Goal: Transaction & Acquisition: Purchase product/service

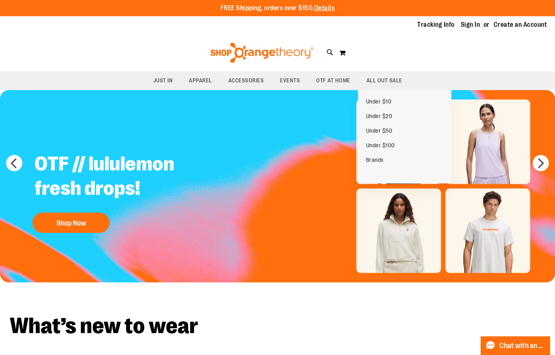
click at [375, 24] on div "Tracking Info Sign In Return to Procurement Create an Account" at bounding box center [277, 24] width 555 height 17
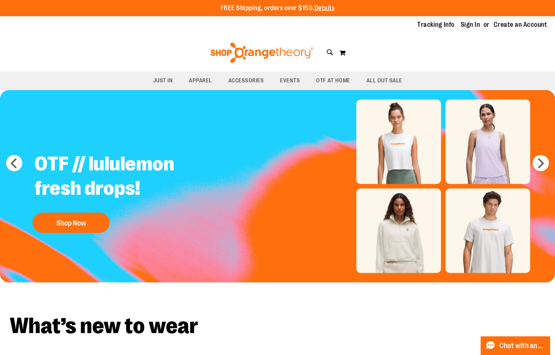
click at [97, 121] on img "Slide 1 of 5" at bounding box center [277, 186] width 555 height 192
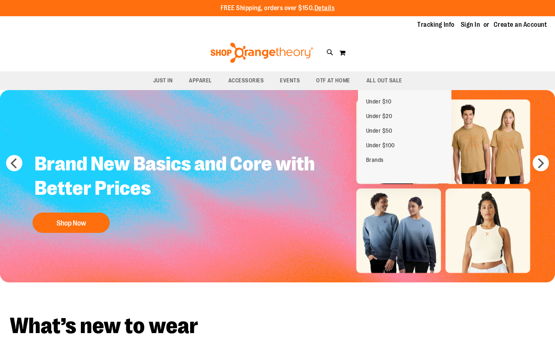
click at [388, 80] on span "ALL OUT SALE" at bounding box center [384, 80] width 36 height 18
click at [384, 78] on span "ALL OUT SALE" at bounding box center [384, 80] width 36 height 18
click at [386, 150] on link "Under $100" at bounding box center [380, 145] width 45 height 15
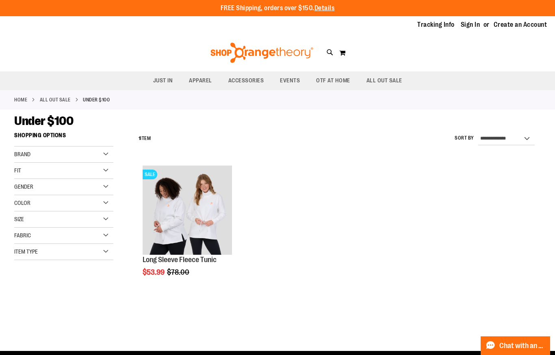
click at [296, 79] on span "EVENTS" at bounding box center [290, 80] width 20 height 18
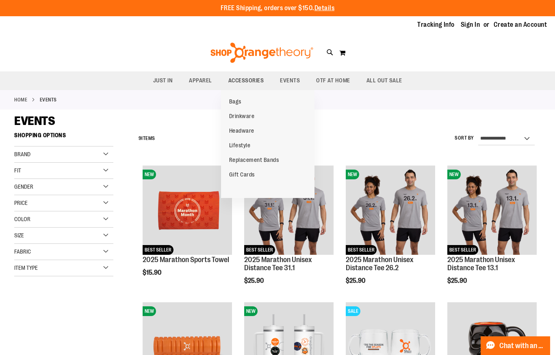
click at [243, 132] on span "Headware" at bounding box center [241, 131] width 25 height 9
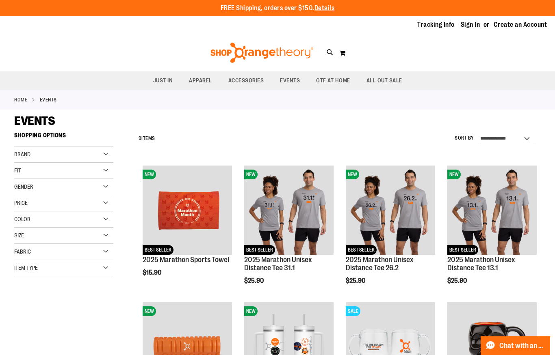
click at [329, 53] on icon at bounding box center [329, 52] width 7 height 9
click at [253, 43] on input "Search" at bounding box center [277, 45] width 438 height 27
type input "****"
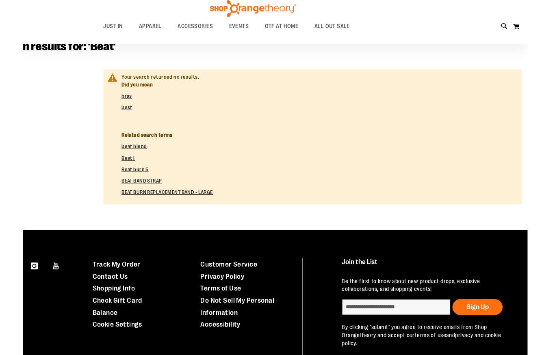
scroll to position [78, 0]
